Goal: Task Accomplishment & Management: Manage account settings

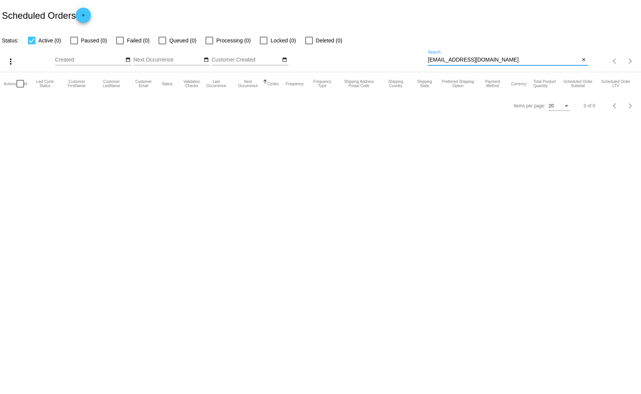
drag, startPoint x: 525, startPoint y: 61, endPoint x: 428, endPoint y: 61, distance: 96.7
click at [426, 61] on div "more_vert Sep Jan Feb Mar Apr 1" at bounding box center [320, 58] width 641 height 27
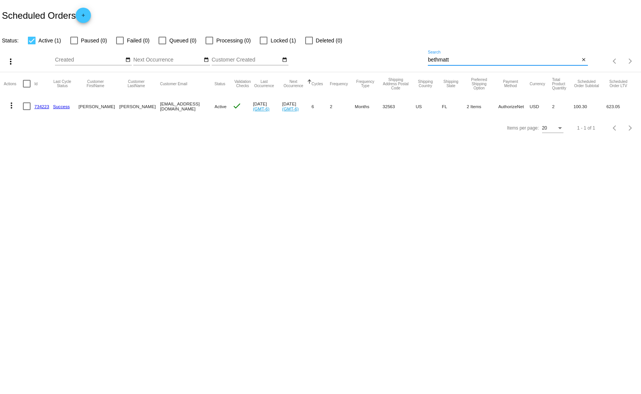
type input "bethmatt"
click at [12, 104] on mat-icon "more_vert" at bounding box center [11, 105] width 9 height 9
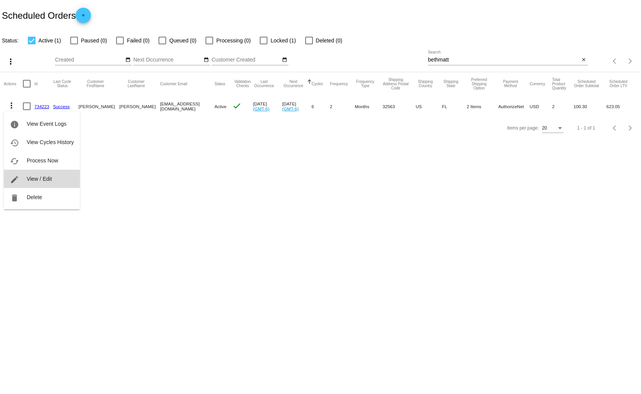
click at [39, 179] on span "View / Edit" at bounding box center [39, 179] width 25 height 6
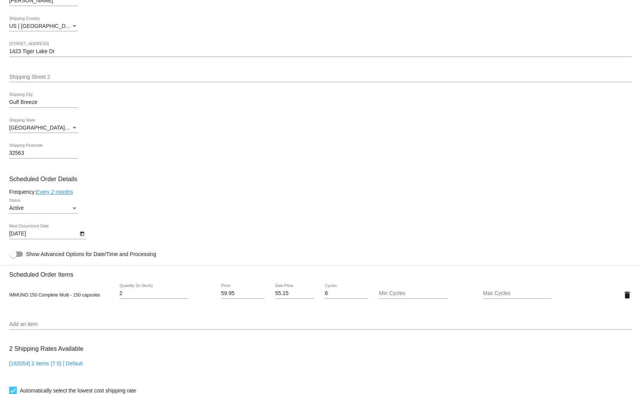
scroll to position [344, 0]
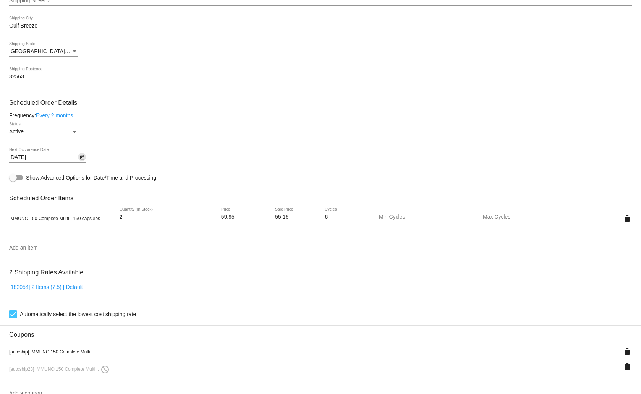
click at [83, 155] on icon "Open calendar" at bounding box center [81, 157] width 5 height 9
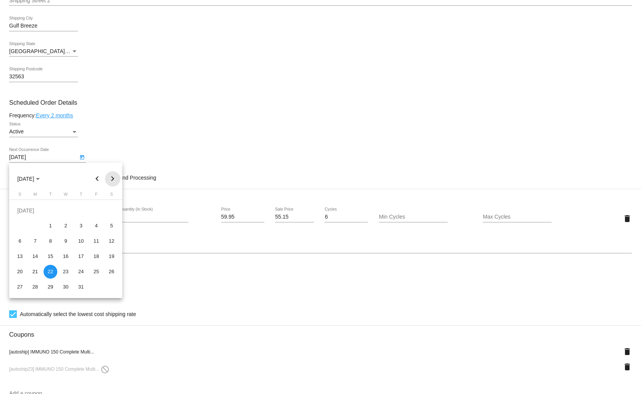
click at [114, 176] on button "Next month" at bounding box center [112, 178] width 15 height 15
click at [96, 268] on div "26" at bounding box center [96, 272] width 14 height 14
type input "9/26/2025"
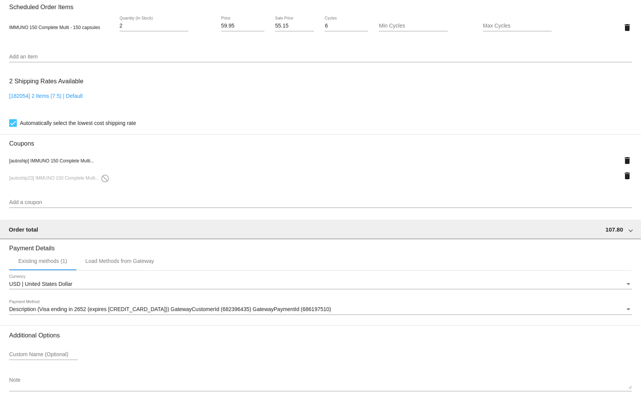
scroll to position [574, 0]
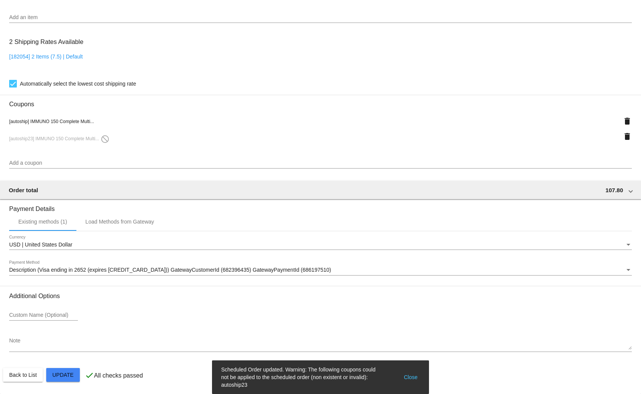
scroll to position [422, 0]
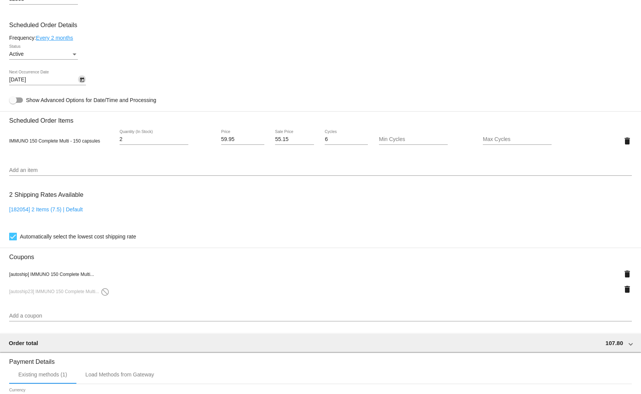
click at [286, 140] on input "55.15" at bounding box center [294, 139] width 39 height 6
type input "55.96"
drag, startPoint x: 239, startPoint y: 138, endPoint x: 215, endPoint y: 139, distance: 24.1
click at [217, 139] on div "59.95 Price" at bounding box center [243, 141] width 52 height 22
type input "62.95"
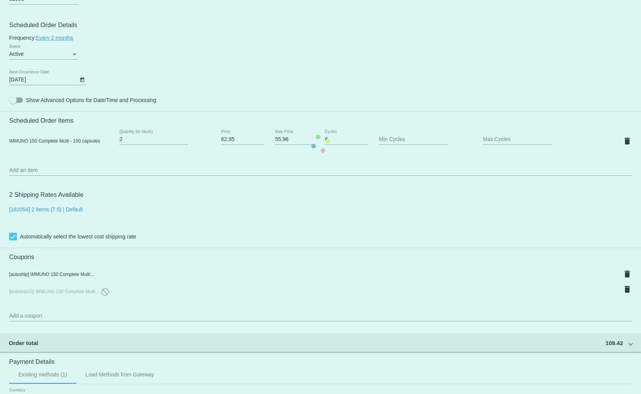
click at [256, 211] on mat-card "Customer 4991378: Beth Matteson bethmatteson@hotmail.com Customer Shipping Ente…" at bounding box center [320, 144] width 641 height 806
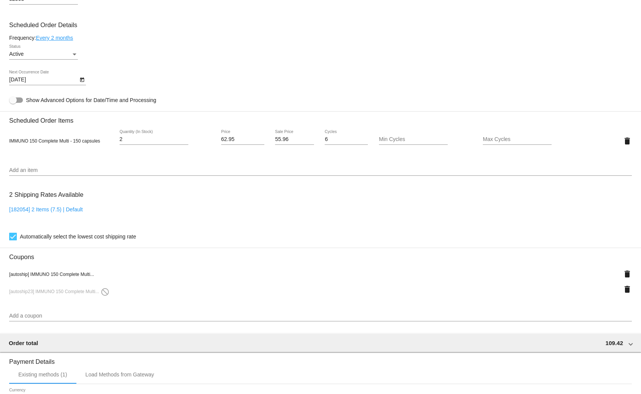
click at [332, 152] on div "IMMUNO 150 Complete Multi - 150 capsules 2 Quantity (In Stock) 62.95 Price 55.9…" at bounding box center [320, 140] width 623 height 33
click at [337, 140] on input "6" at bounding box center [346, 139] width 43 height 6
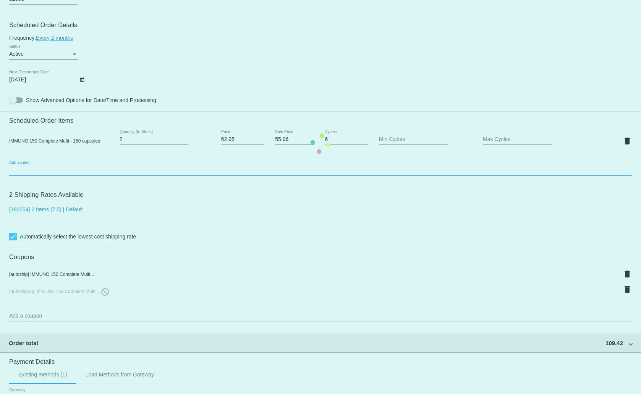
click at [247, 171] on mat-card "Customer 4991378: Beth Matteson bethmatteson@hotmail.com Customer Shipping Ente…" at bounding box center [320, 144] width 641 height 806
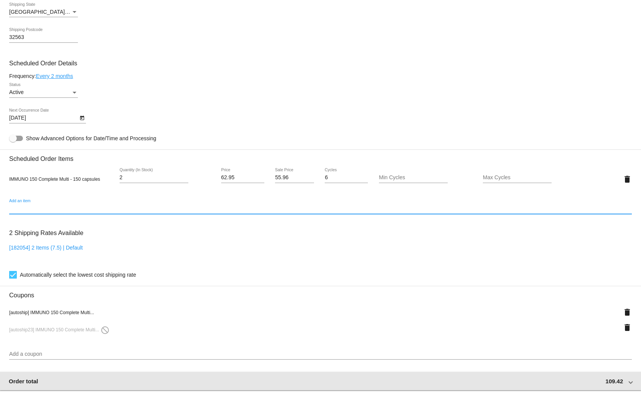
scroll to position [574, 0]
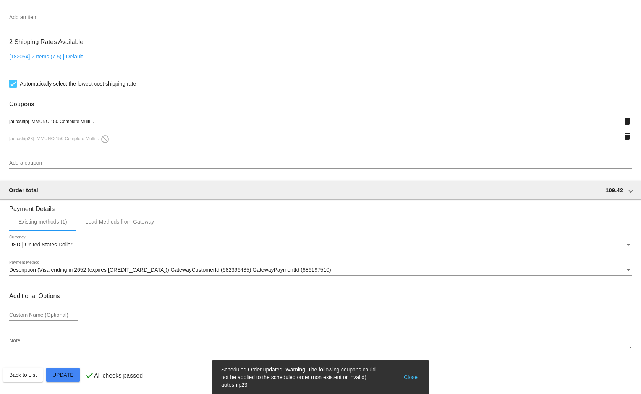
click at [412, 373] on button "Close" at bounding box center [411, 377] width 18 height 23
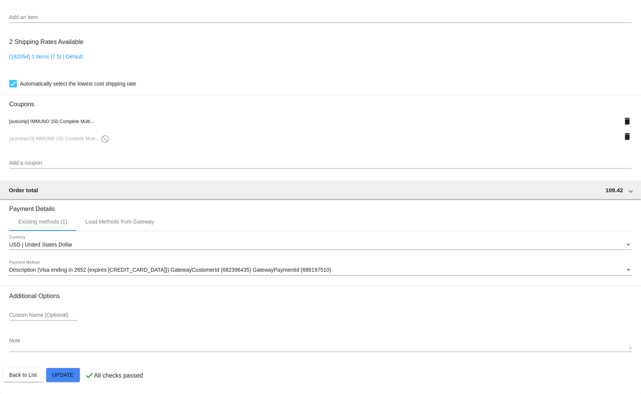
scroll to position [460, 0]
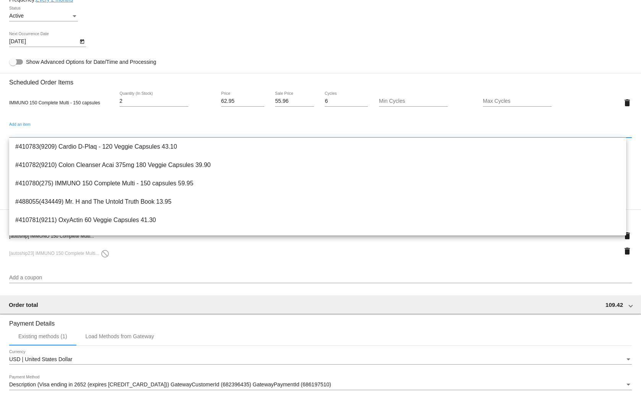
click at [89, 130] on input "Add an item" at bounding box center [320, 132] width 623 height 6
click at [101, 128] on div "Add an item" at bounding box center [320, 130] width 623 height 15
click at [256, 257] on div "[autoship23] IMMUNO 150 Complete Multi... do_not_disturb delete" at bounding box center [320, 250] width 623 height 15
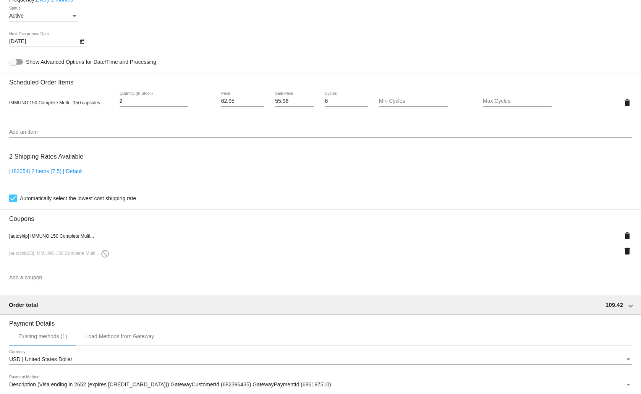
click at [65, 234] on span "[autoship] IMMUNO 150 Complete Multi..." at bounding box center [51, 235] width 85 height 5
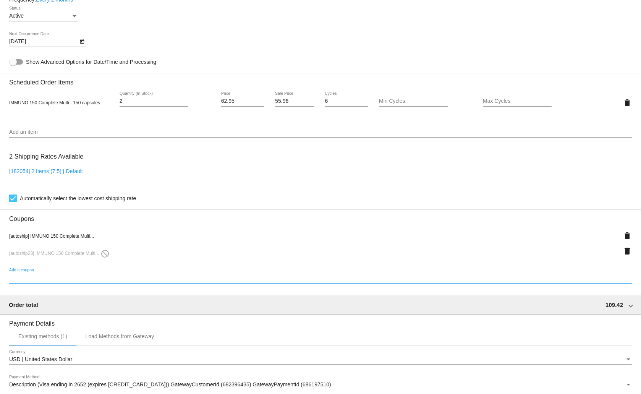
click at [96, 275] on input "Add a coupon" at bounding box center [320, 278] width 623 height 6
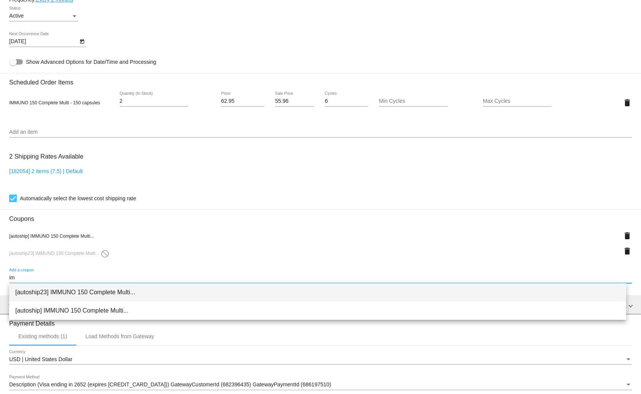
type input "im"
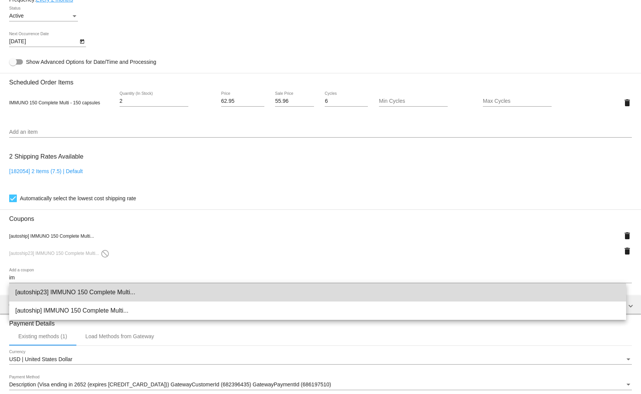
click at [94, 293] on span "[autoship23] IMMUNO 150 Complete Multi..." at bounding box center [317, 292] width 605 height 18
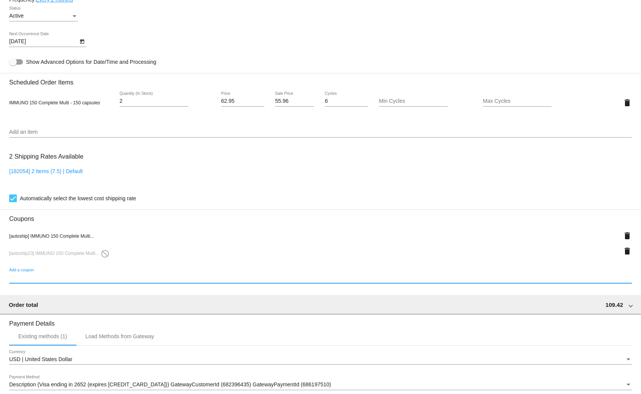
scroll to position [574, 0]
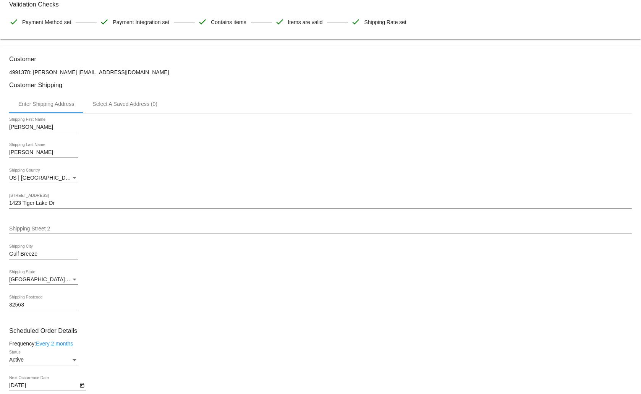
scroll to position [0, 0]
